Goal: Navigation & Orientation: Find specific page/section

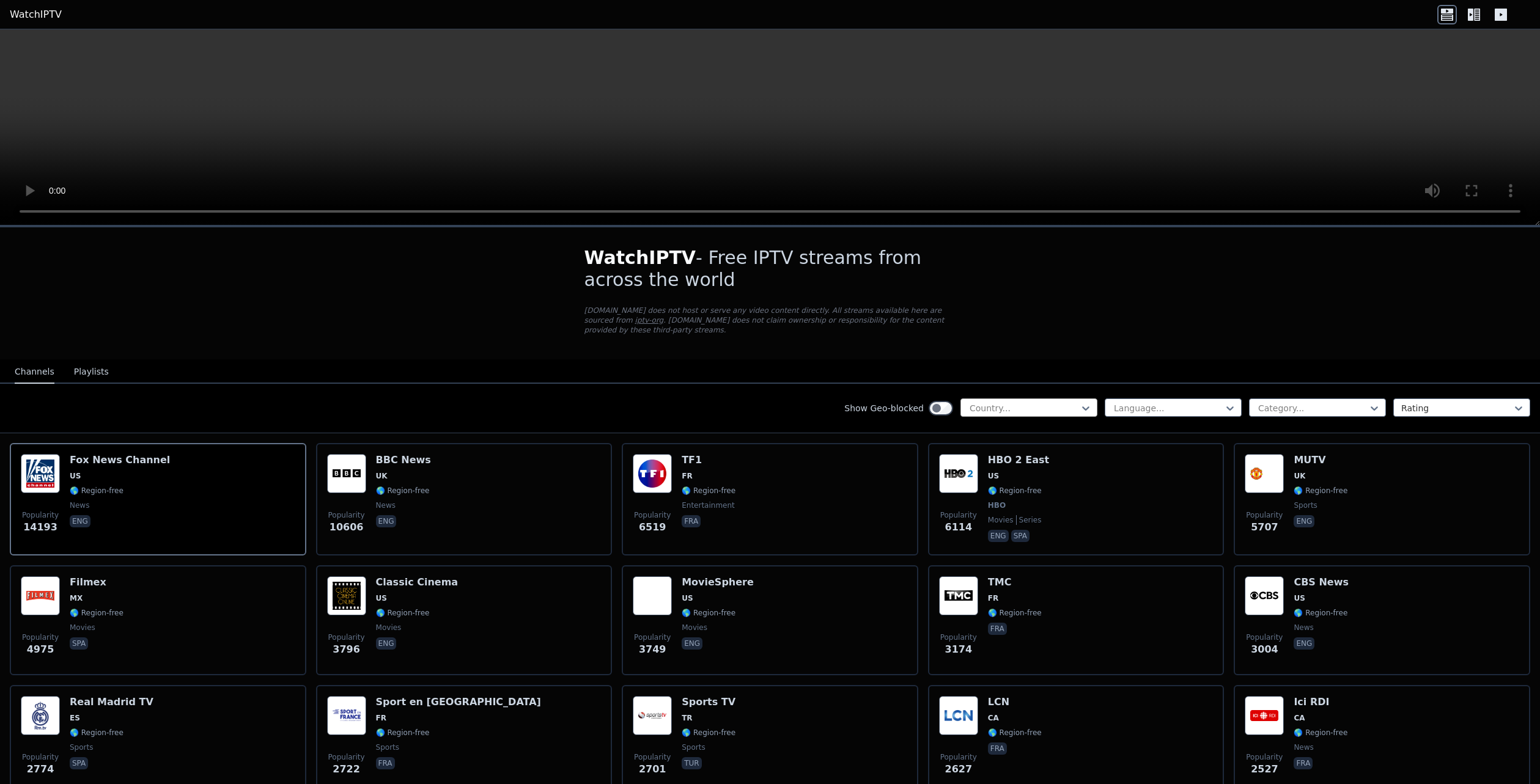
click at [1010, 402] on div at bounding box center [1024, 408] width 111 height 12
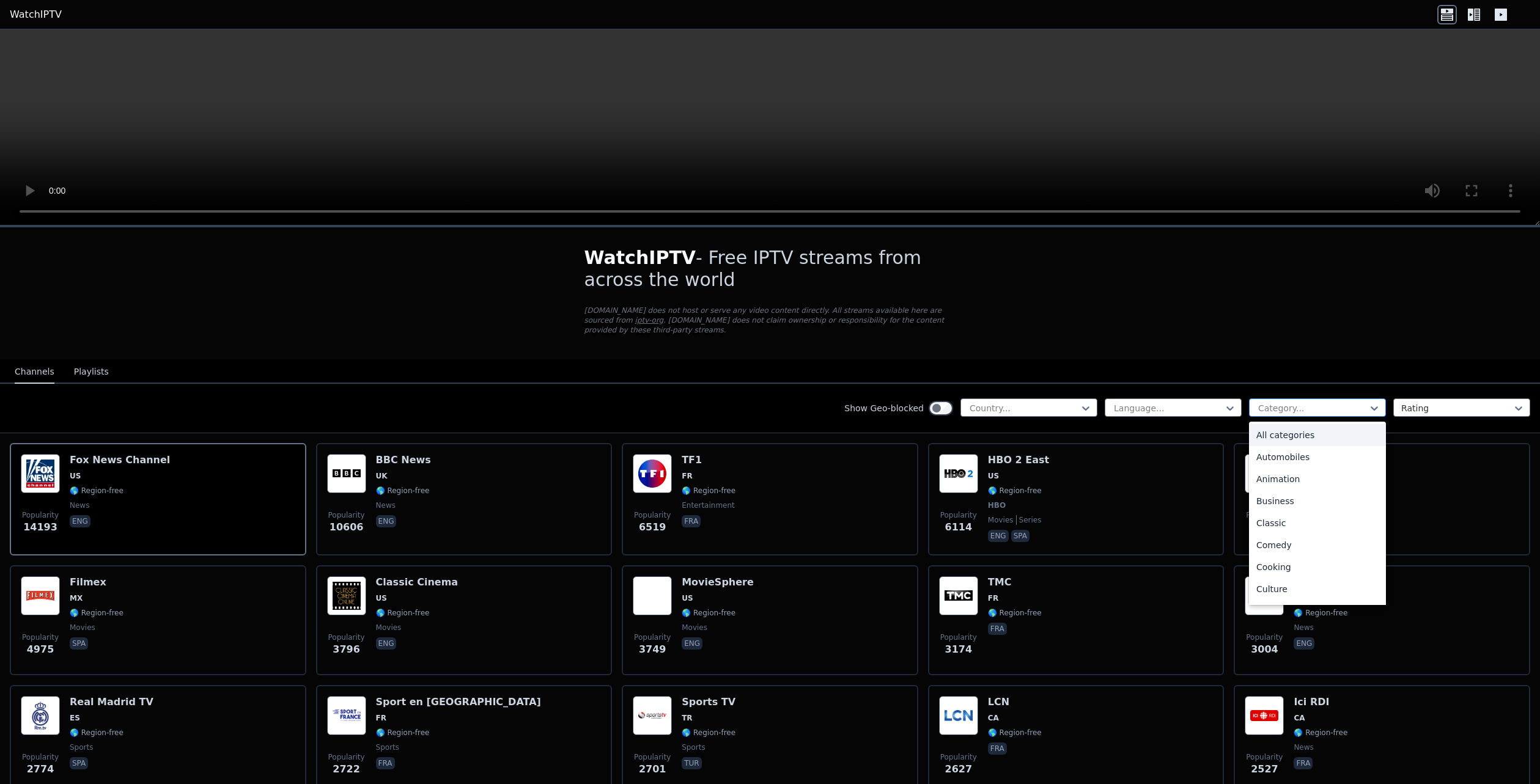
click at [1282, 402] on div at bounding box center [1312, 408] width 111 height 12
click at [1278, 541] on div "Sports" at bounding box center [1317, 547] width 137 height 22
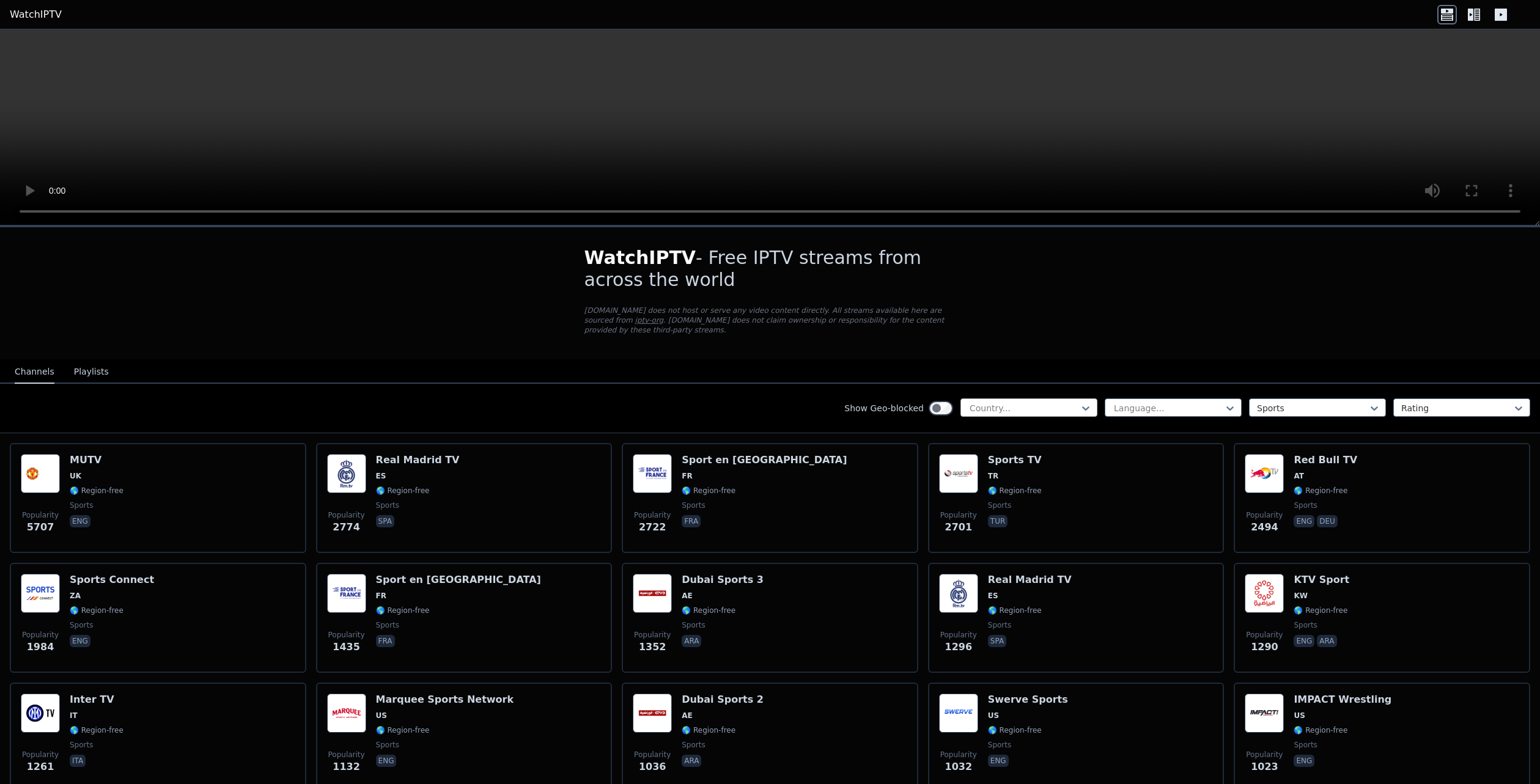
click at [1023, 402] on div at bounding box center [1024, 408] width 111 height 12
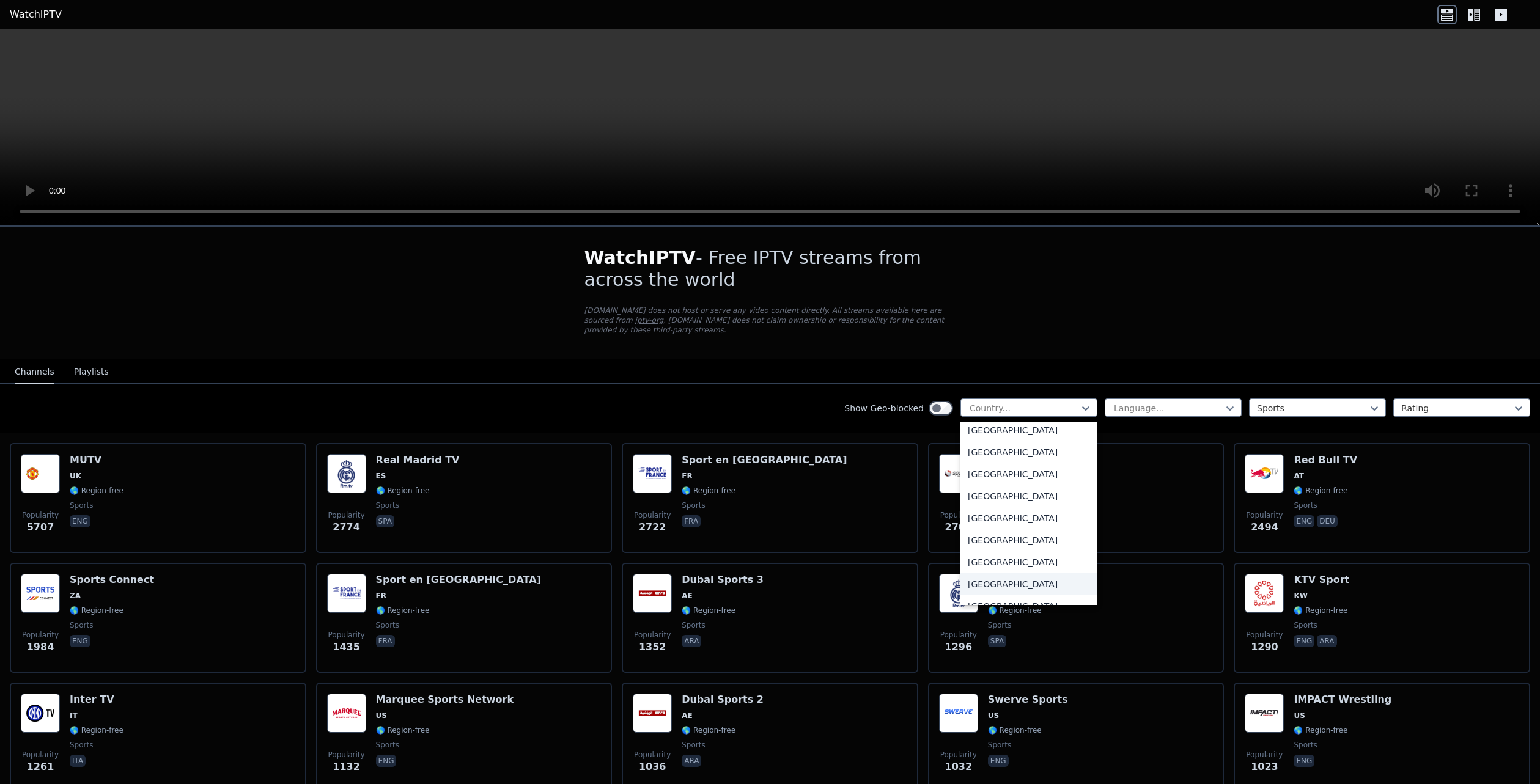
scroll to position [4244, 0]
click at [1023, 488] on div "[GEOGRAPHIC_DATA]" at bounding box center [1028, 493] width 137 height 22
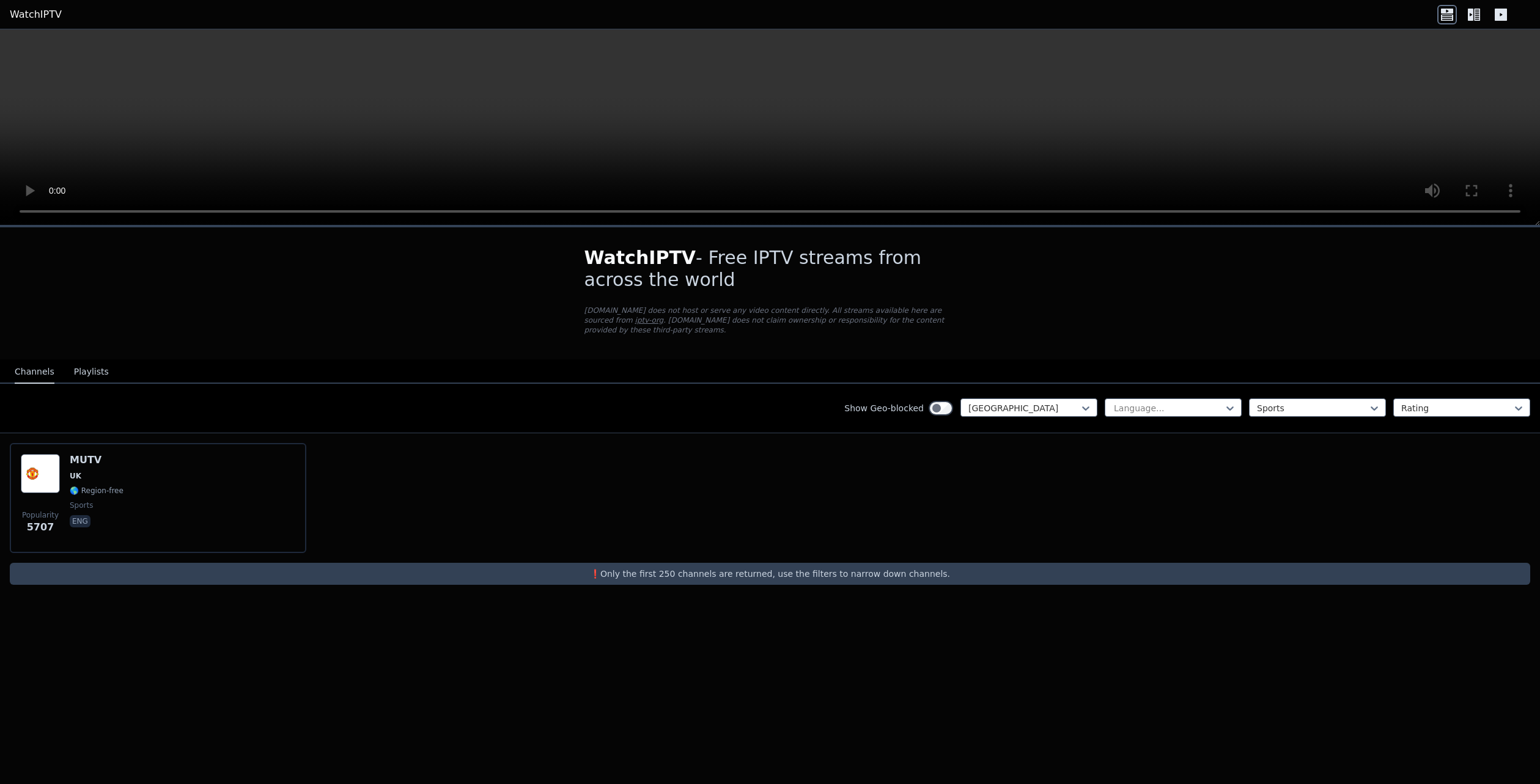
click at [96, 363] on button "Playlists" at bounding box center [91, 372] width 35 height 23
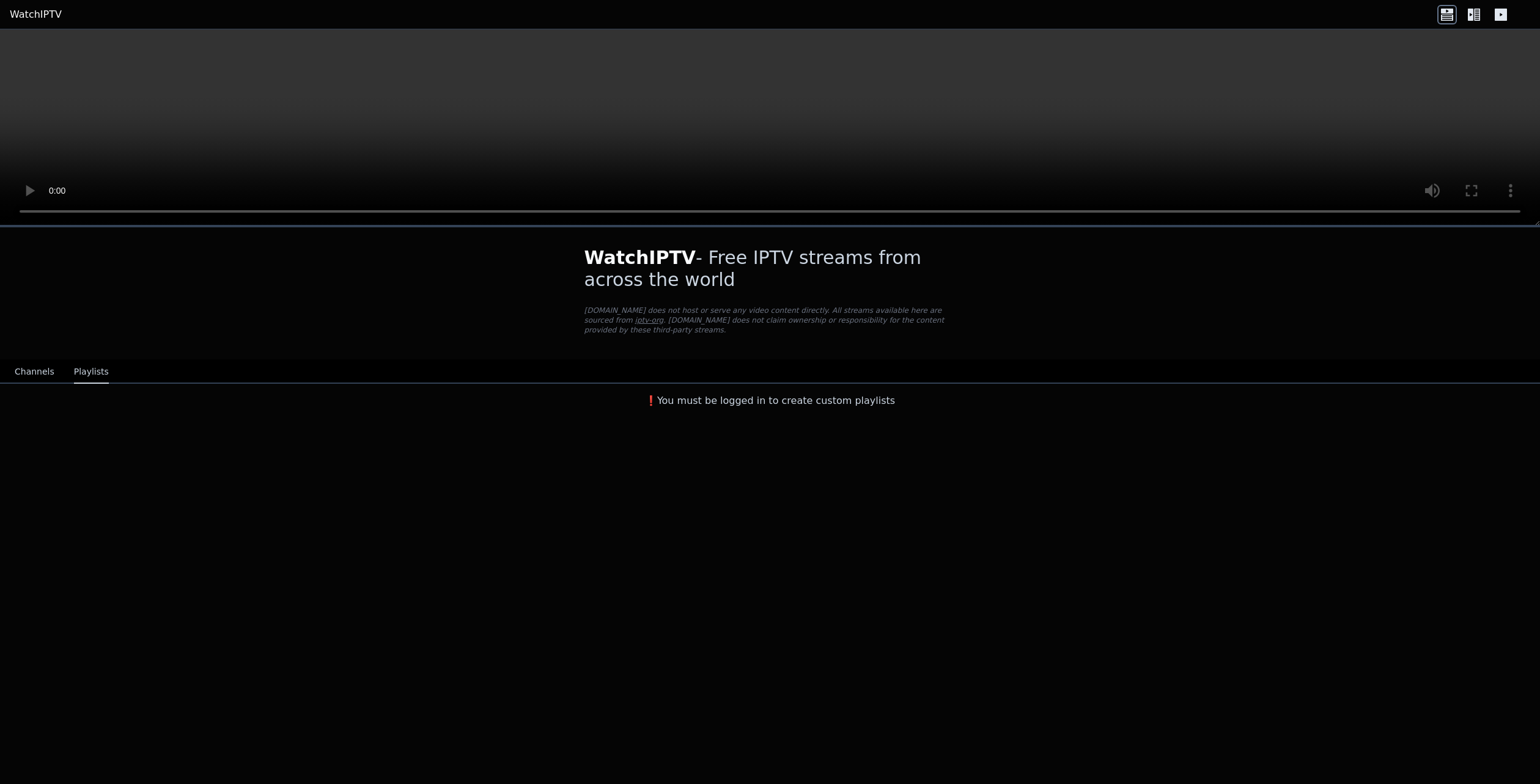
click at [22, 365] on button "Channels" at bounding box center [35, 372] width 40 height 23
